Goal: Transaction & Acquisition: Purchase product/service

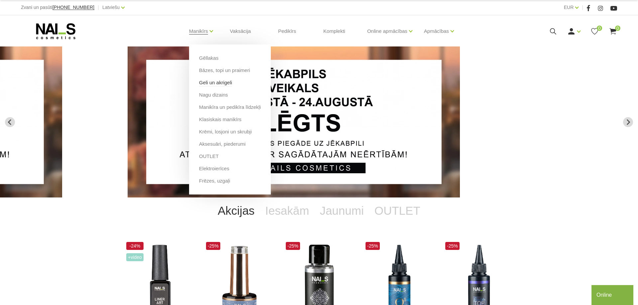
click at [215, 85] on link "Geli un akrigeli" at bounding box center [215, 82] width 33 height 7
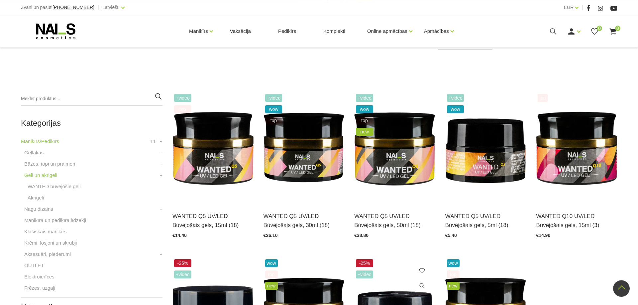
scroll to position [102, 0]
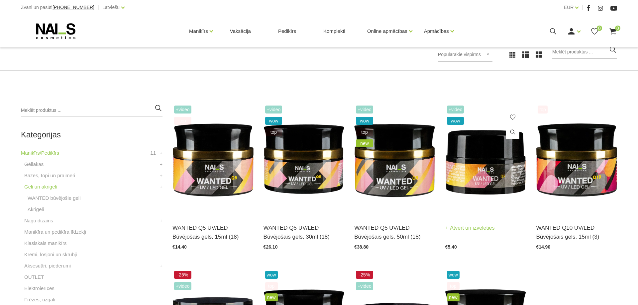
click at [487, 170] on img at bounding box center [485, 159] width 81 height 111
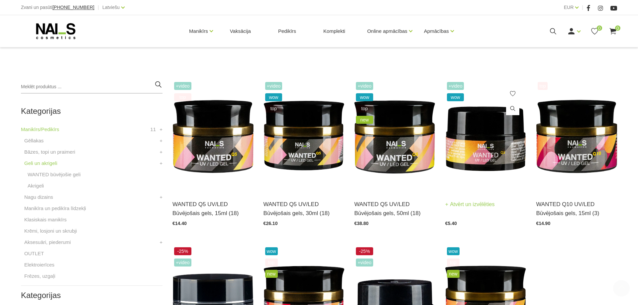
scroll to position [136, 0]
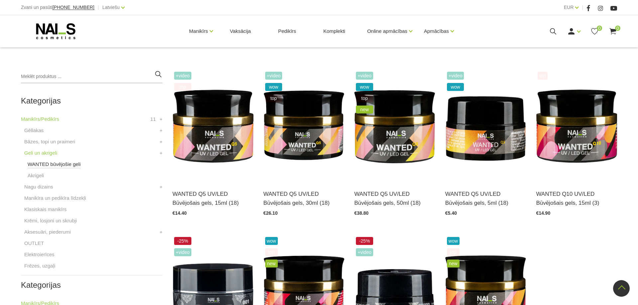
click at [67, 167] on link "WANTED būvējošie geli" at bounding box center [54, 165] width 53 height 8
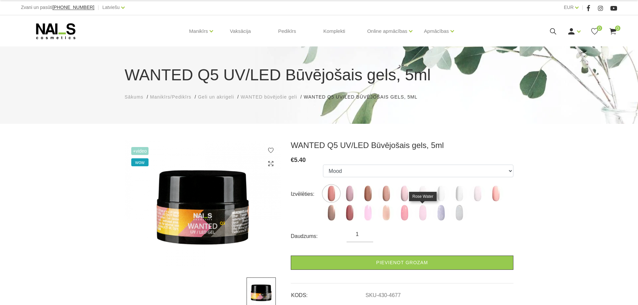
click at [423, 215] on img at bounding box center [422, 213] width 17 height 17
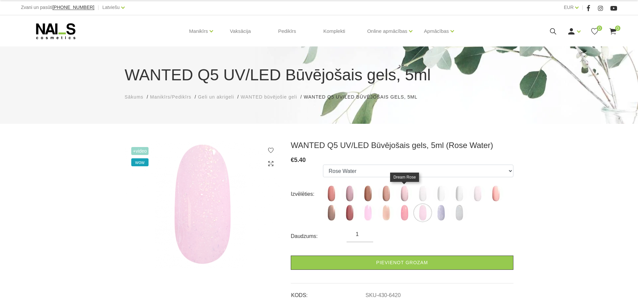
click at [403, 199] on img at bounding box center [404, 193] width 17 height 17
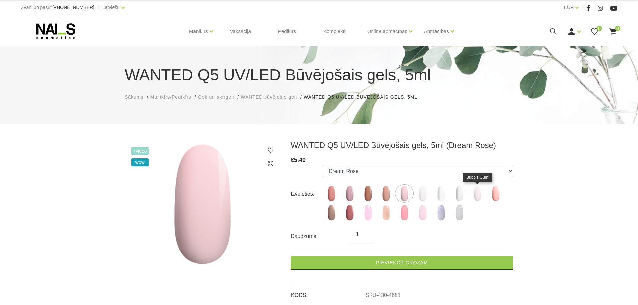
click at [480, 197] on img at bounding box center [477, 193] width 17 height 17
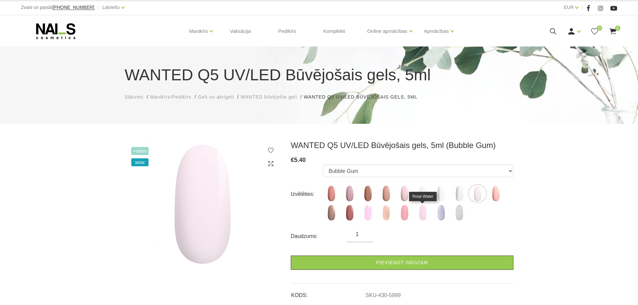
click at [423, 213] on img at bounding box center [422, 213] width 17 height 17
select select "6420"
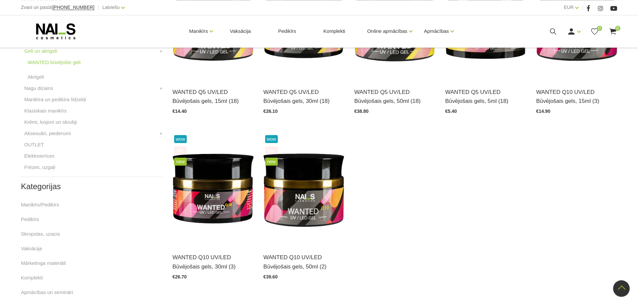
scroll to position [170, 0]
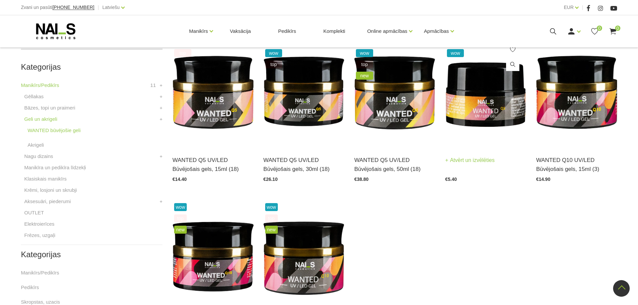
click at [489, 114] on img at bounding box center [485, 91] width 81 height 111
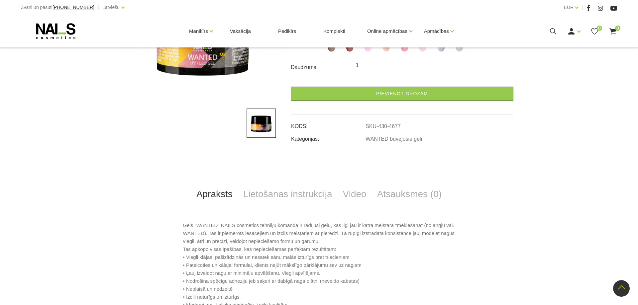
scroll to position [34, 0]
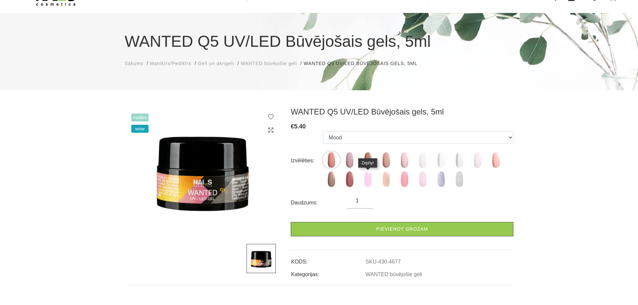
click at [367, 181] on img at bounding box center [368, 179] width 17 height 17
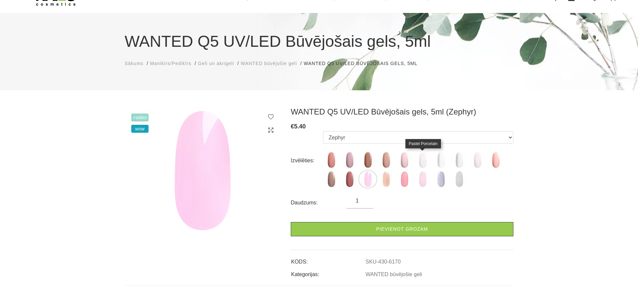
click at [423, 164] on img at bounding box center [422, 160] width 17 height 17
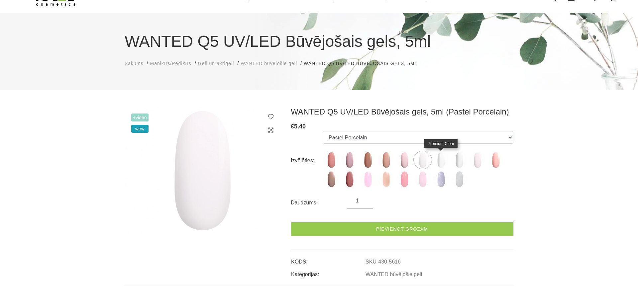
click at [438, 159] on img at bounding box center [441, 160] width 17 height 17
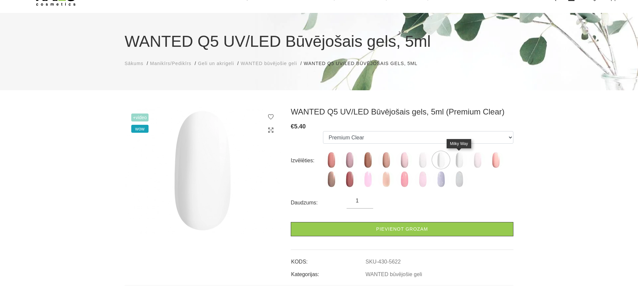
click at [458, 161] on img at bounding box center [459, 160] width 17 height 17
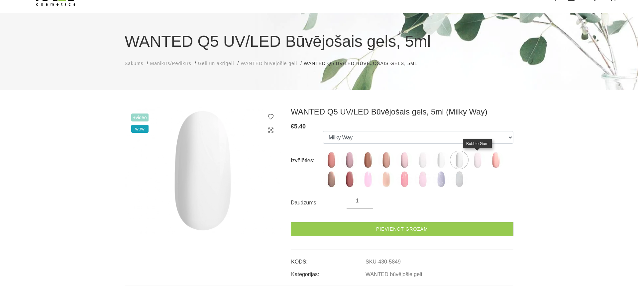
click at [477, 162] on img at bounding box center [477, 160] width 17 height 17
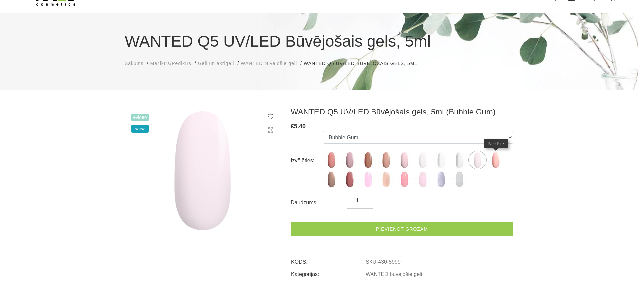
click at [493, 161] on img at bounding box center [496, 160] width 17 height 17
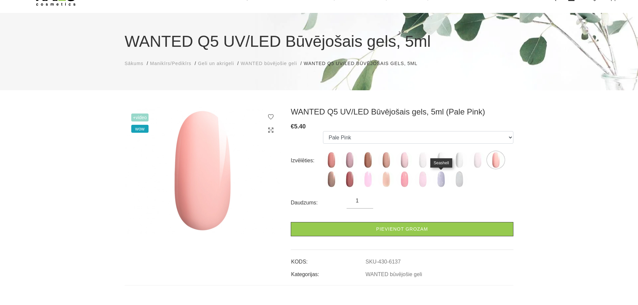
click at [439, 179] on img at bounding box center [441, 179] width 17 height 17
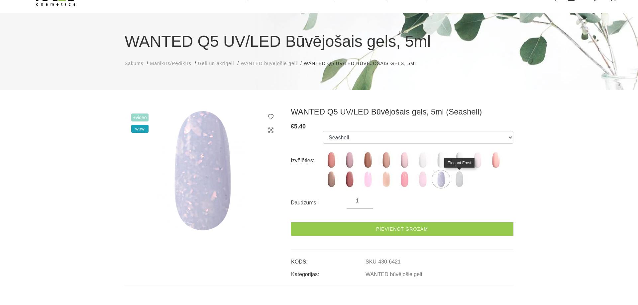
click at [463, 184] on img at bounding box center [459, 179] width 17 height 17
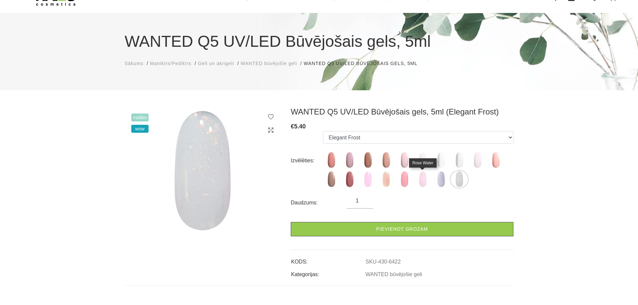
click at [424, 180] on img at bounding box center [422, 179] width 17 height 17
select select "6420"
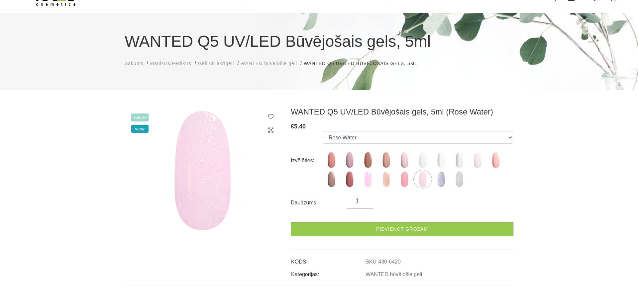
scroll to position [0, 0]
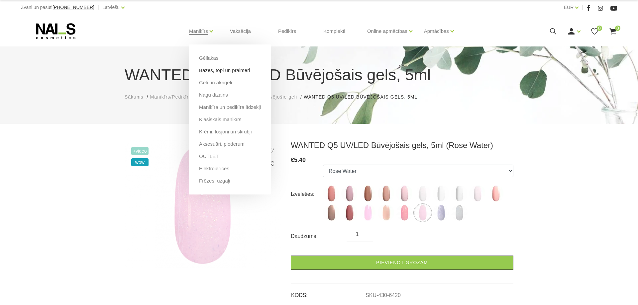
click at [232, 73] on link "Bāzes, topi un praimeri" at bounding box center [224, 70] width 51 height 7
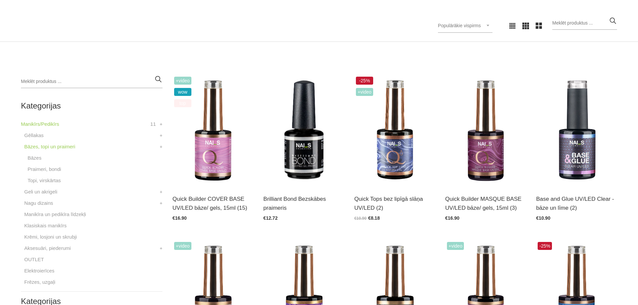
scroll to position [136, 0]
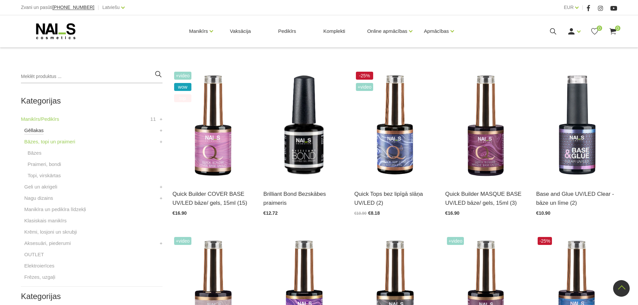
click at [36, 131] on link "Gēllakas" at bounding box center [33, 131] width 19 height 8
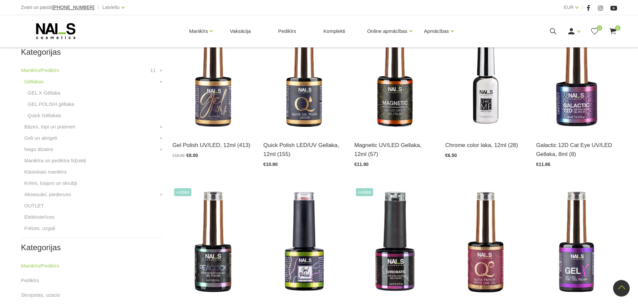
scroll to position [170, 0]
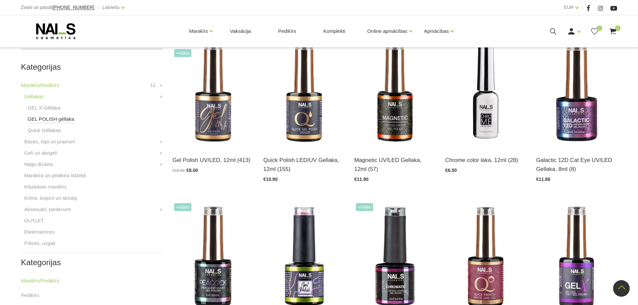
click at [55, 117] on link "GEL POLISH gēllaka" at bounding box center [51, 119] width 47 height 8
